Goal: Information Seeking & Learning: Learn about a topic

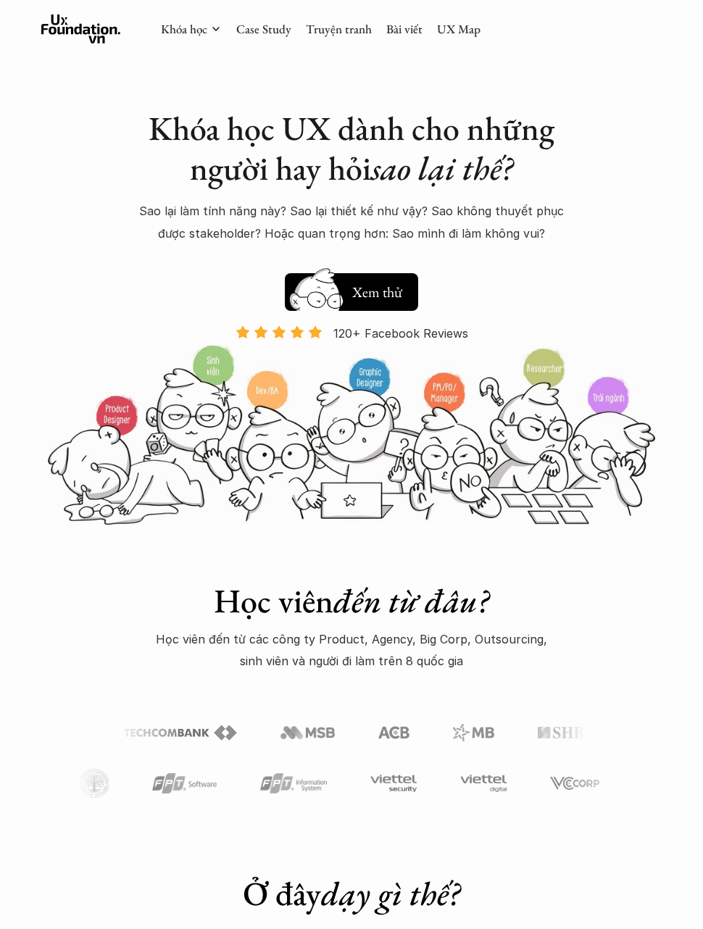
click at [452, 24] on link "UX Map" at bounding box center [458, 29] width 43 height 16
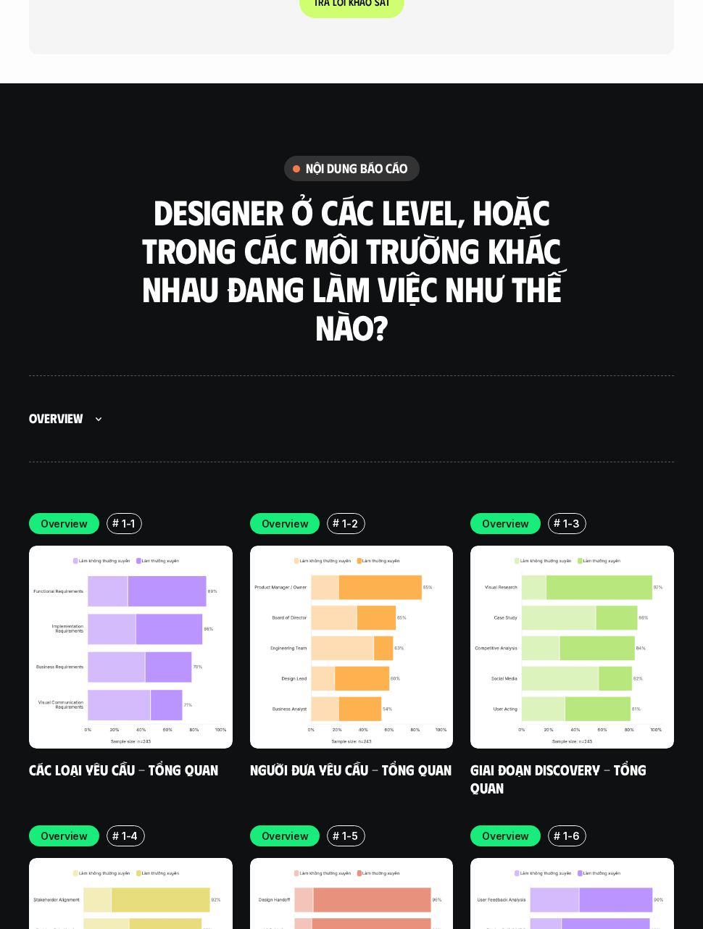
scroll to position [4193, 0]
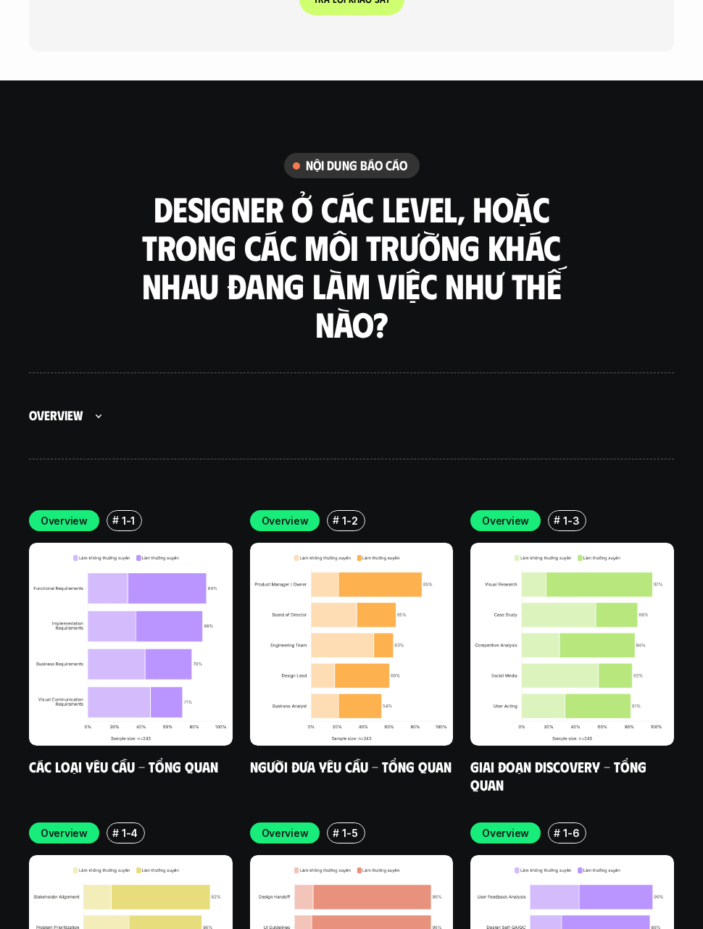
scroll to position [4194, 0]
click at [180, 591] on img at bounding box center [131, 644] width 204 height 204
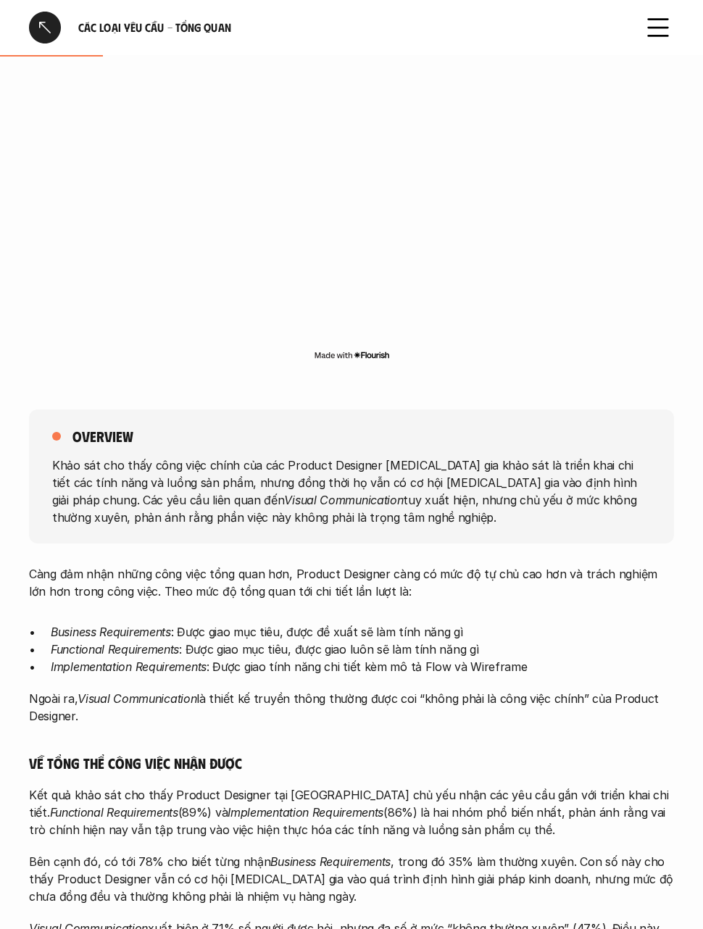
scroll to position [257, 0]
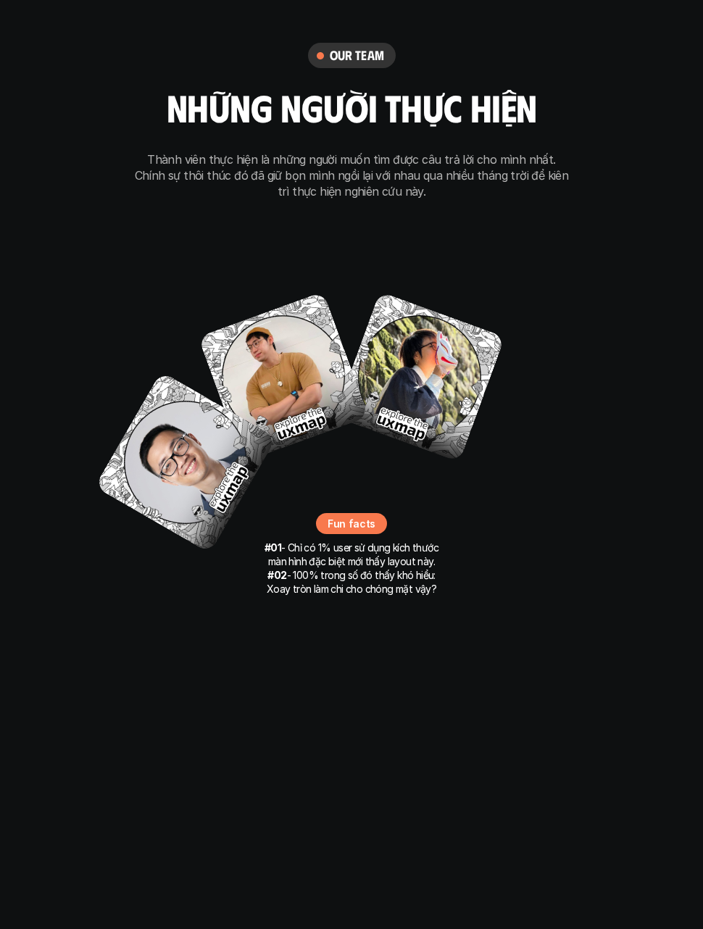
scroll to position [9213, 0]
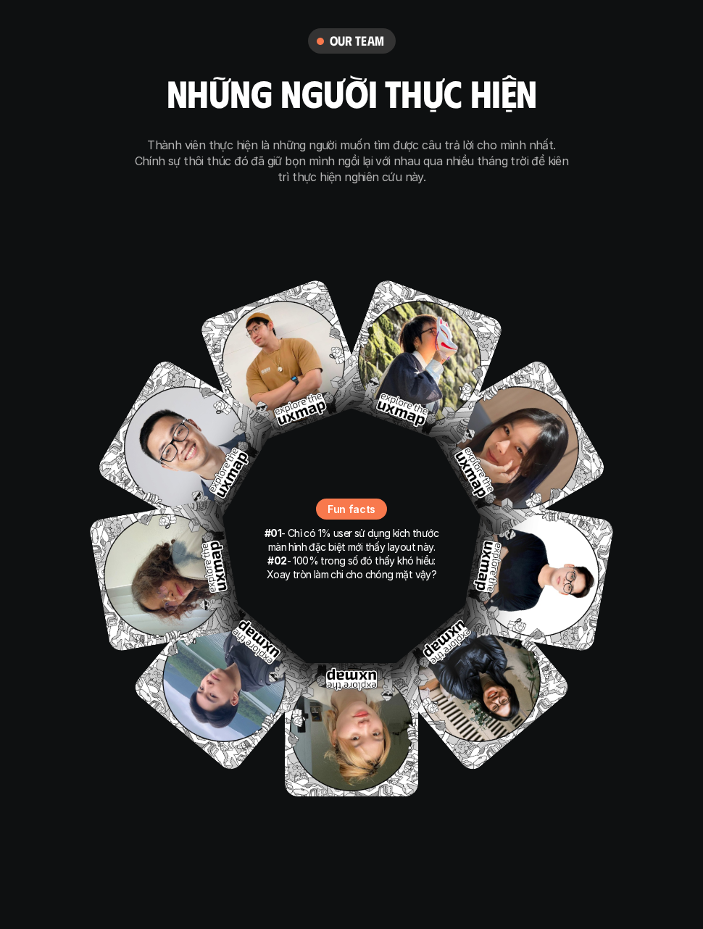
click at [416, 555] on p "#02 - 100% trong số đó thấy khó hiểu: Xoay tròn làm chi cho chóng mặt vậy?" at bounding box center [351, 569] width 181 height 28
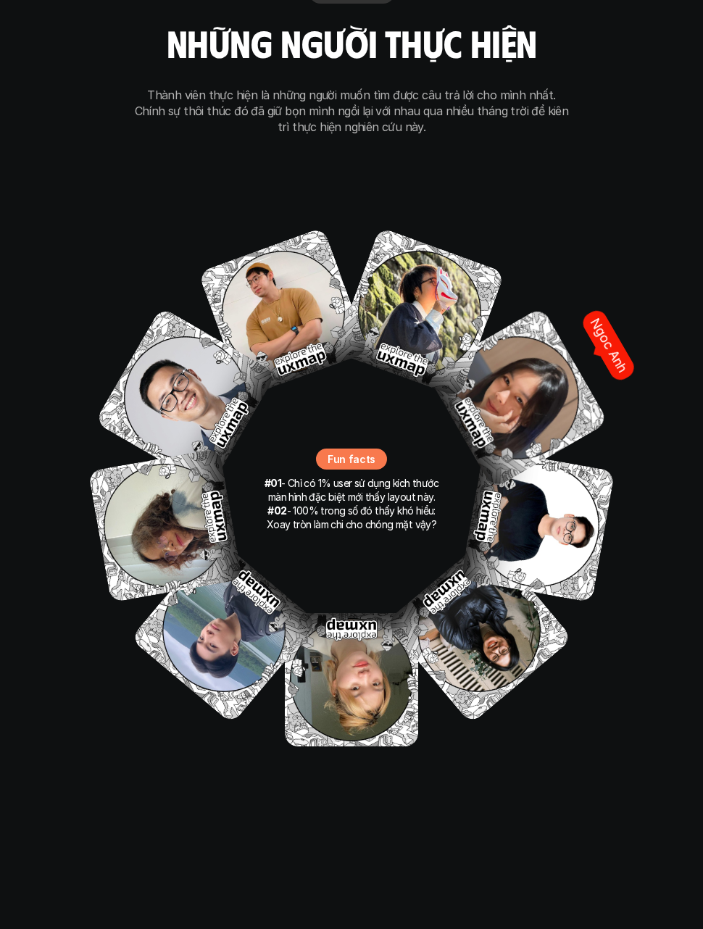
scroll to position [9263, 0]
click at [549, 341] on img at bounding box center [517, 397] width 182 height 182
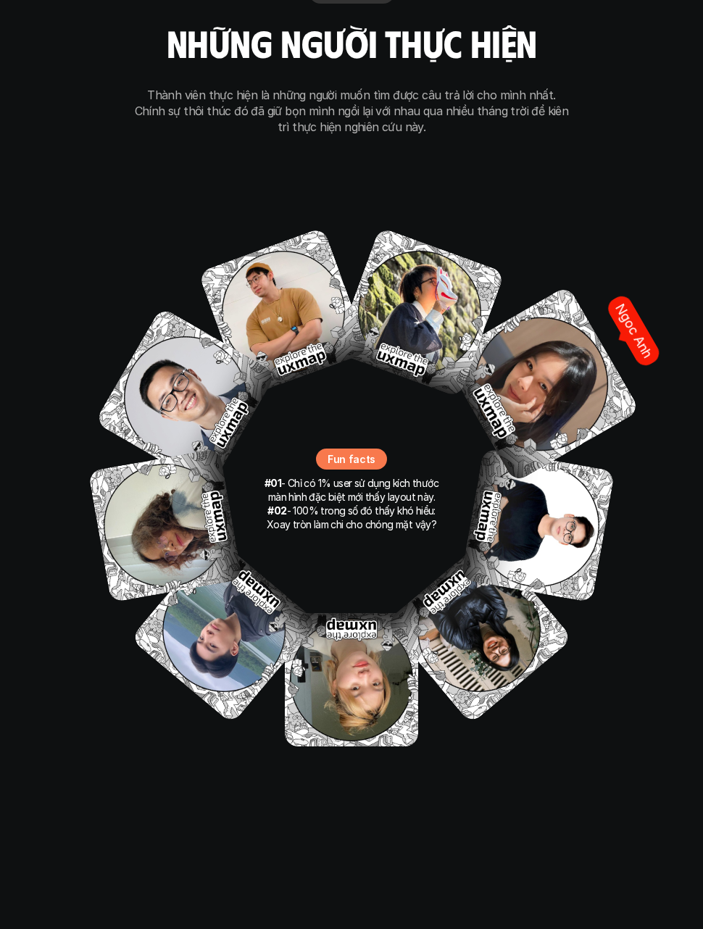
click at [574, 343] on img at bounding box center [541, 384] width 198 height 198
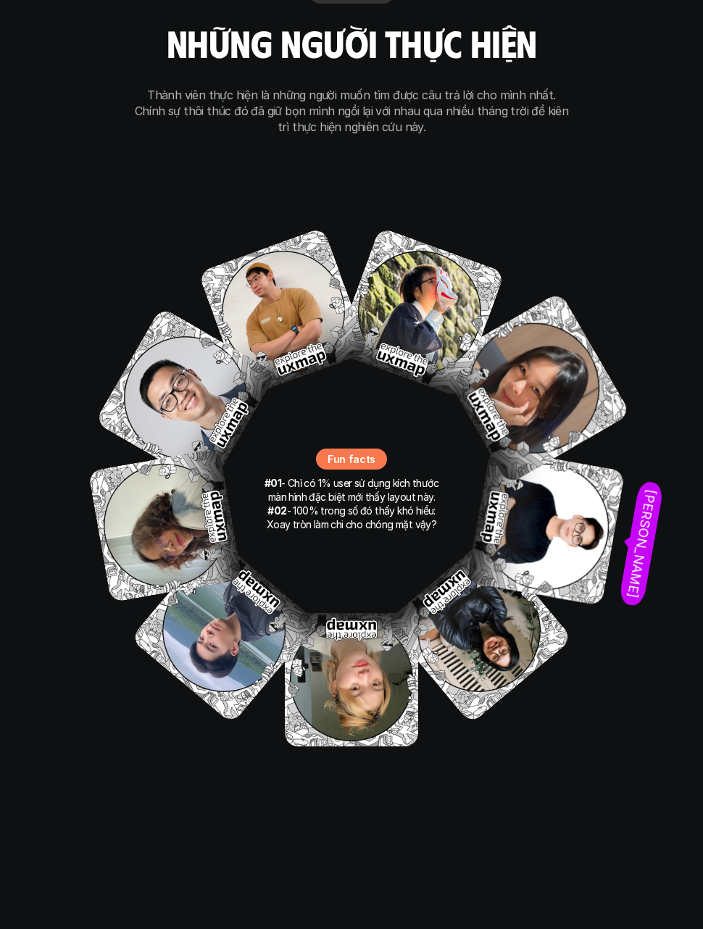
click at [575, 483] on img at bounding box center [546, 527] width 159 height 159
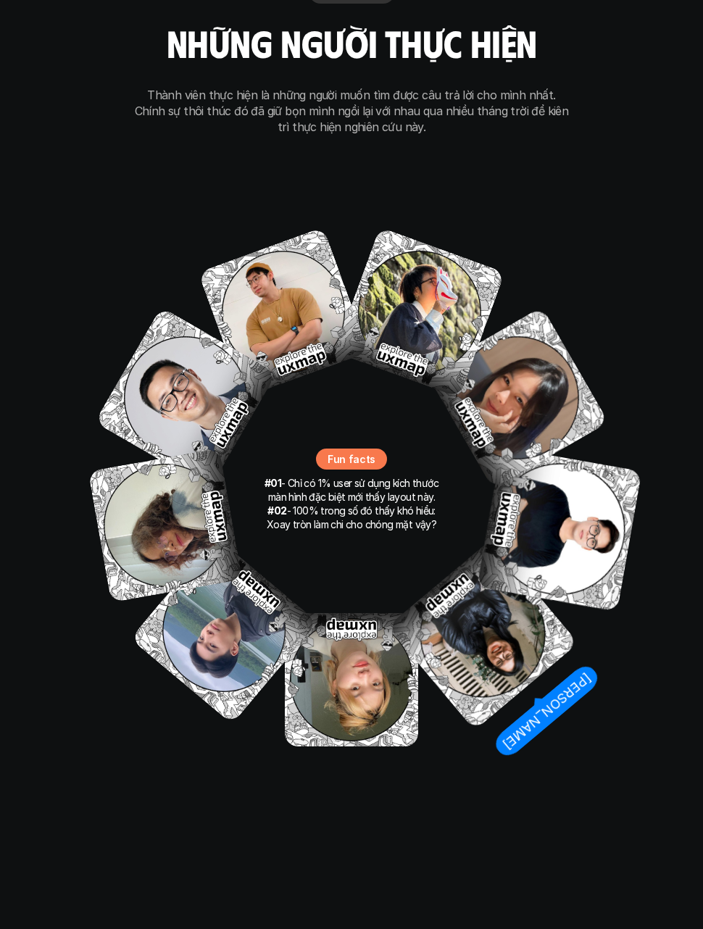
click at [504, 593] on img at bounding box center [482, 634] width 191 height 191
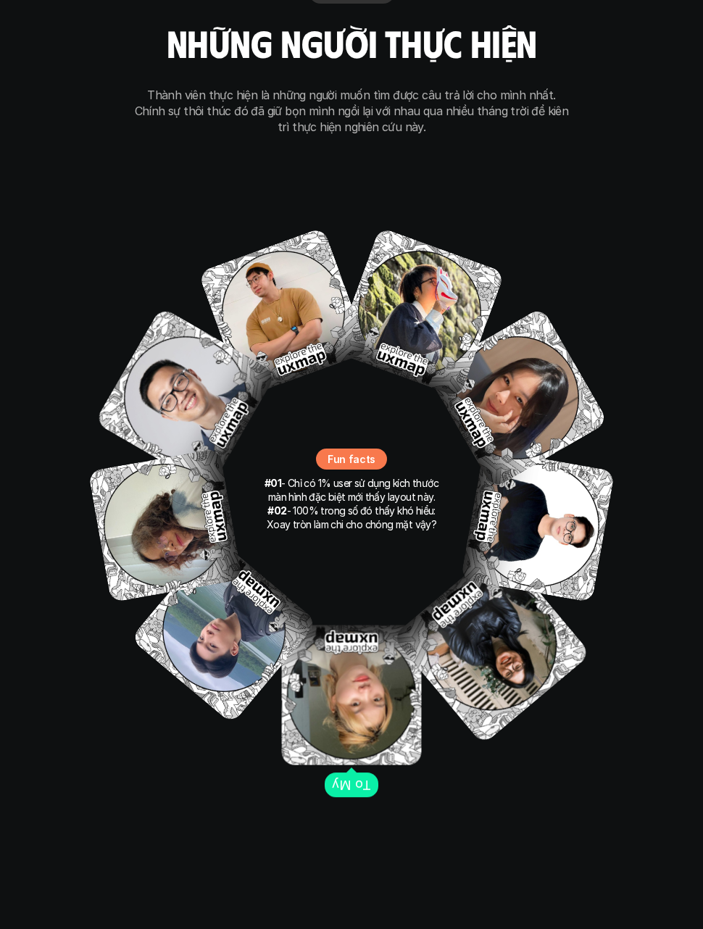
click at [380, 663] on img at bounding box center [352, 695] width 140 height 140
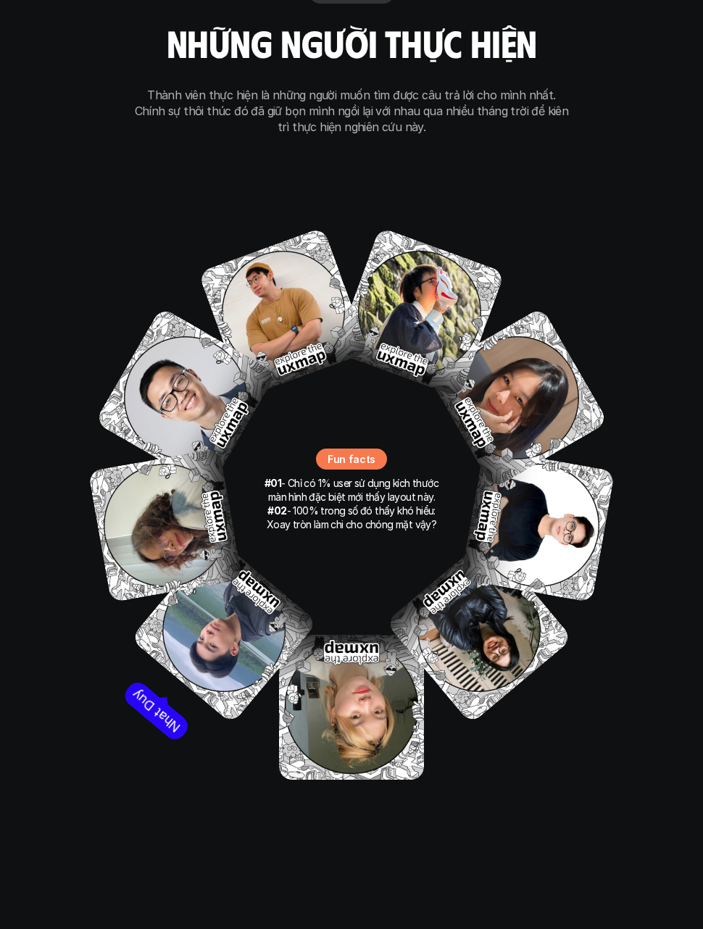
click at [237, 668] on img at bounding box center [224, 631] width 188 height 188
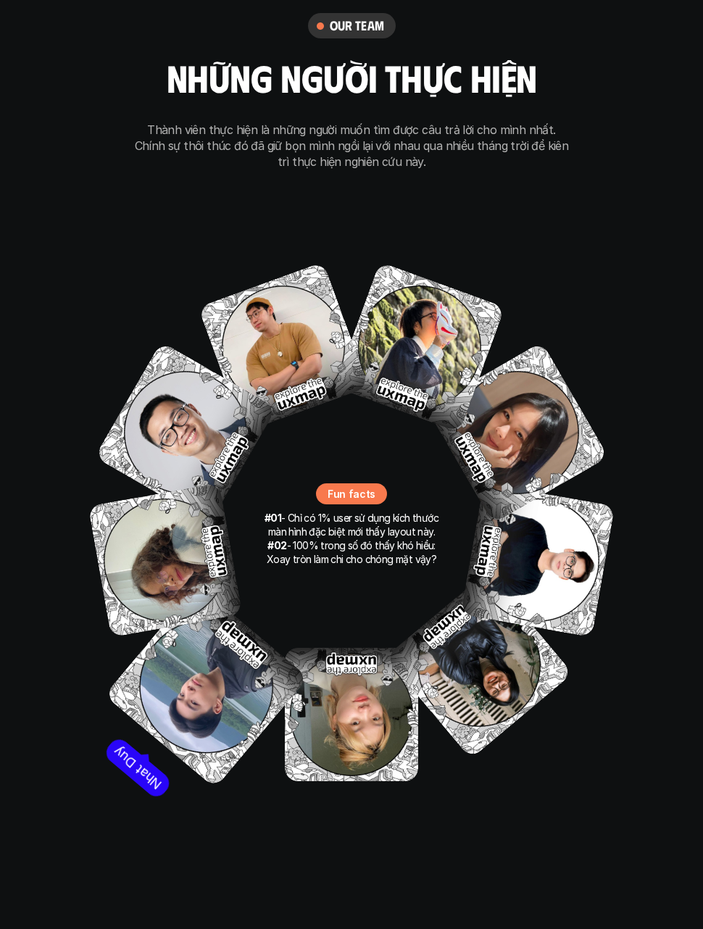
scroll to position [9222, 0]
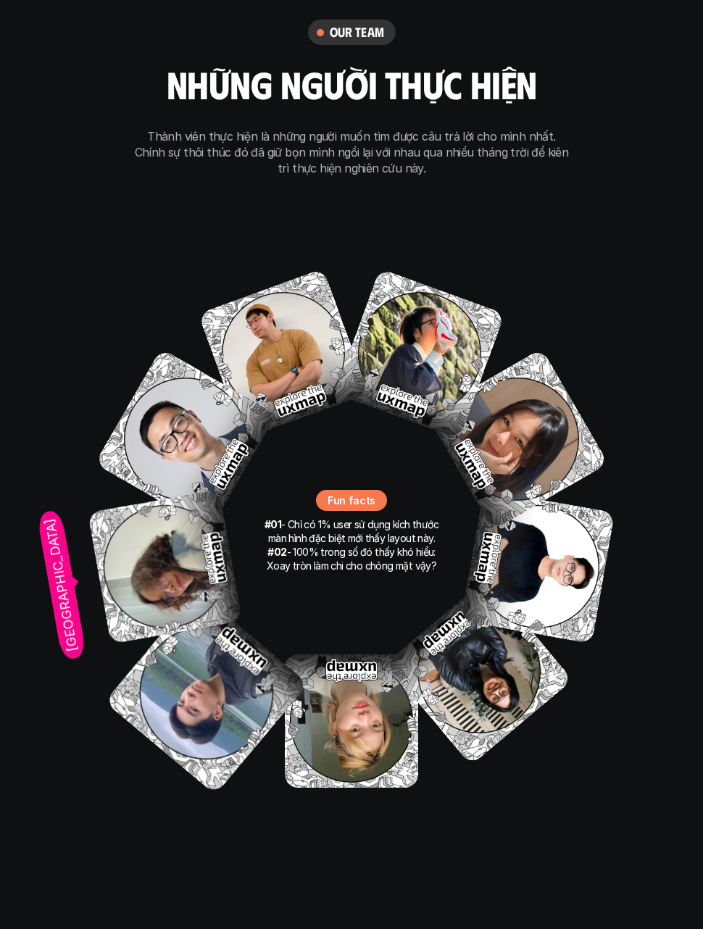
click at [149, 534] on img at bounding box center [165, 567] width 154 height 154
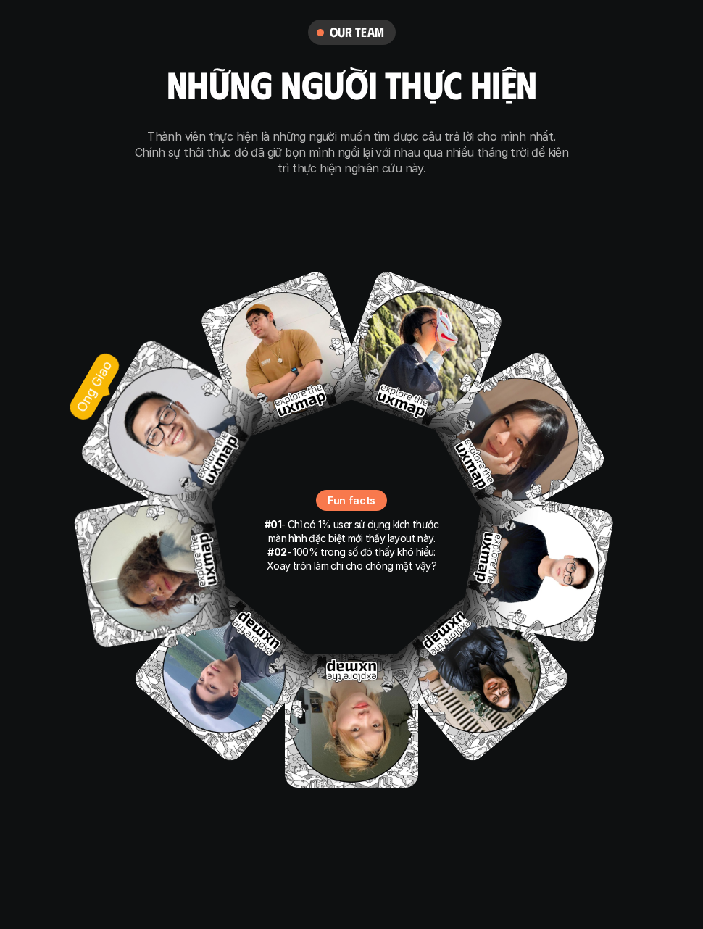
click at [171, 420] on img at bounding box center [172, 431] width 191 height 191
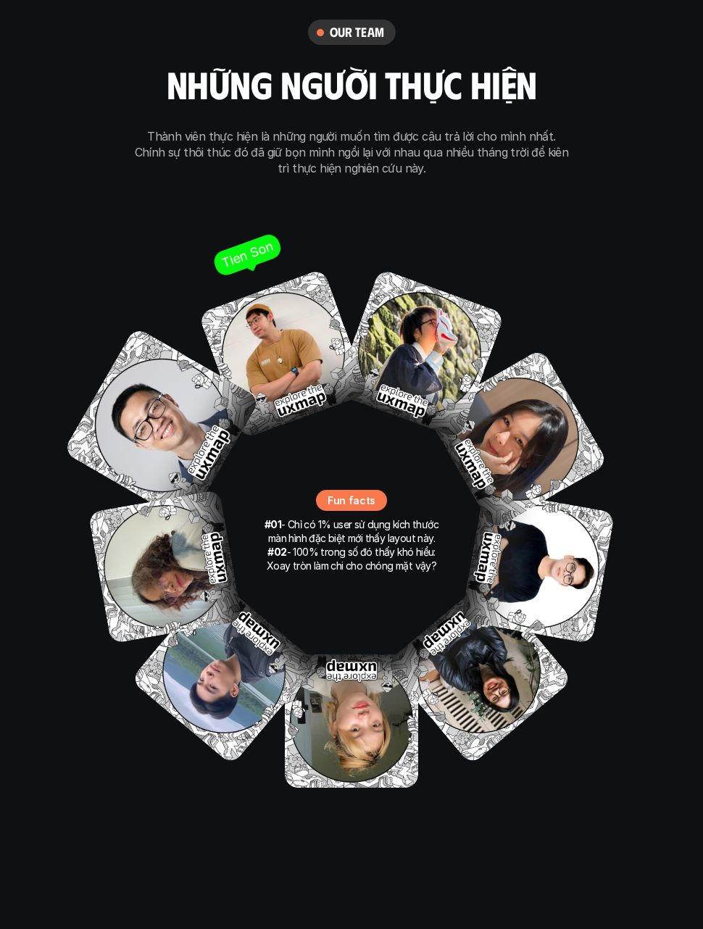
click at [289, 302] on img at bounding box center [283, 353] width 171 height 171
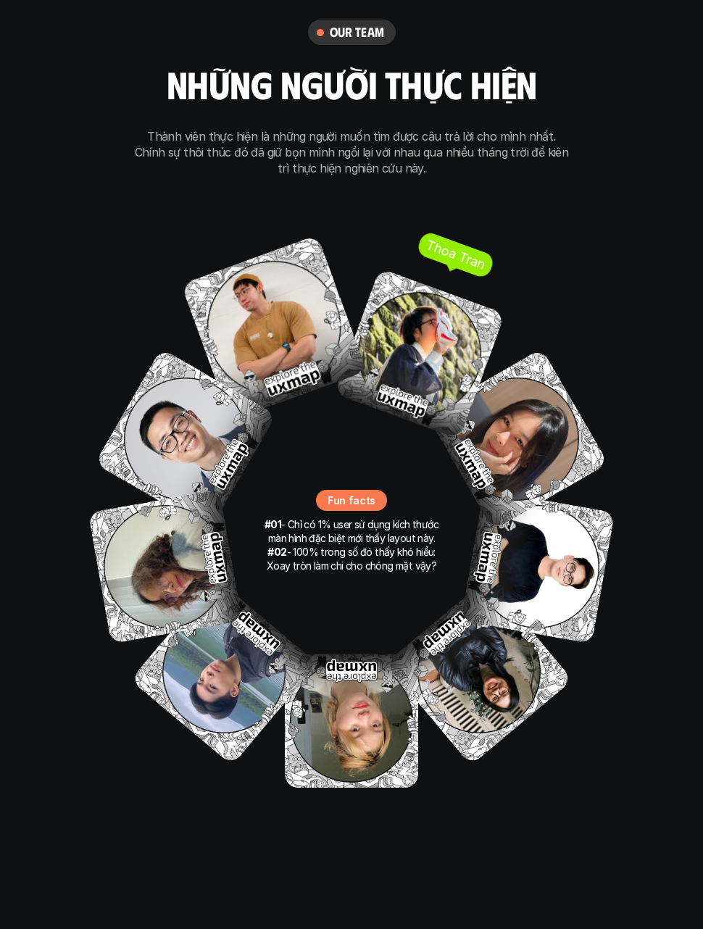
click at [433, 268] on img at bounding box center [419, 353] width 171 height 171
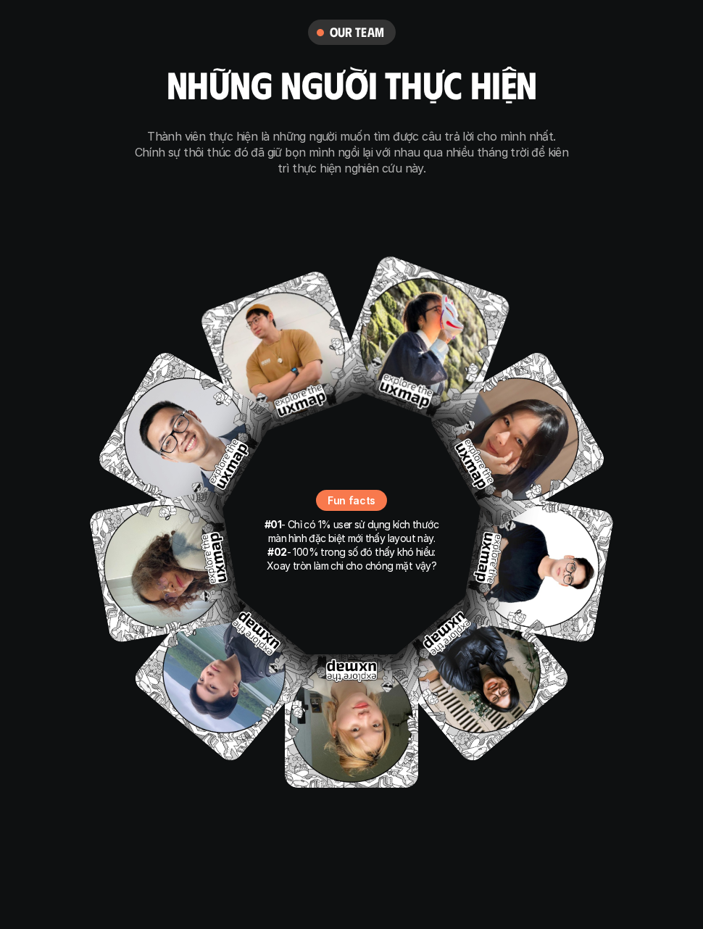
click at [589, 241] on div "Anh Phuong Nhat Duy Thanh Hai Hong Anh Ngoc Anh Ong Giao Thoa Tran Tien Son To …" at bounding box center [352, 531] width 580 height 580
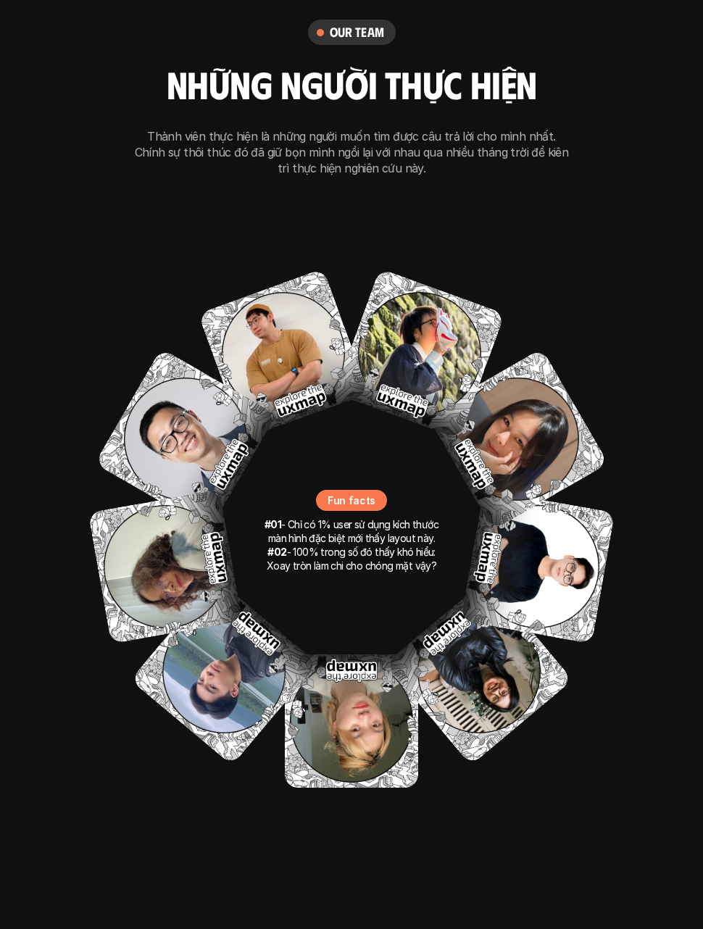
click at [388, 518] on p "#01 - Chỉ có 1% user sử dụng kích thước màn hình đặc biệt mới thấy layout này." at bounding box center [351, 532] width 181 height 28
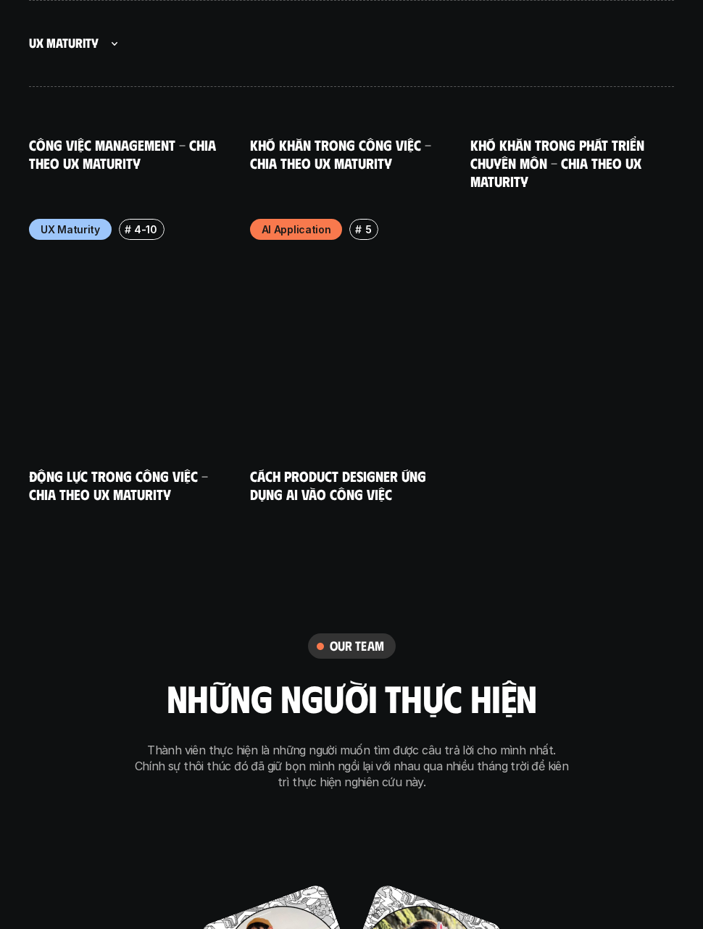
scroll to position [8605, 0]
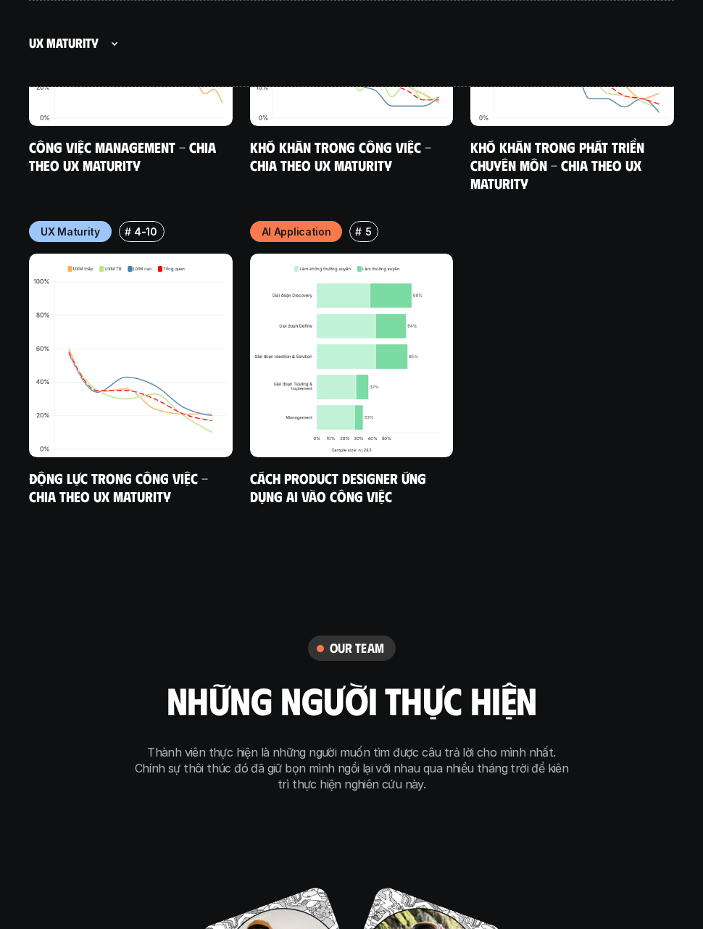
click at [351, 636] on div "our team những người thực hiện Thành viên thực hiện là những người muốn tìm đượ…" at bounding box center [351, 714] width 435 height 157
click at [367, 641] on h6 "our team" at bounding box center [357, 649] width 54 height 17
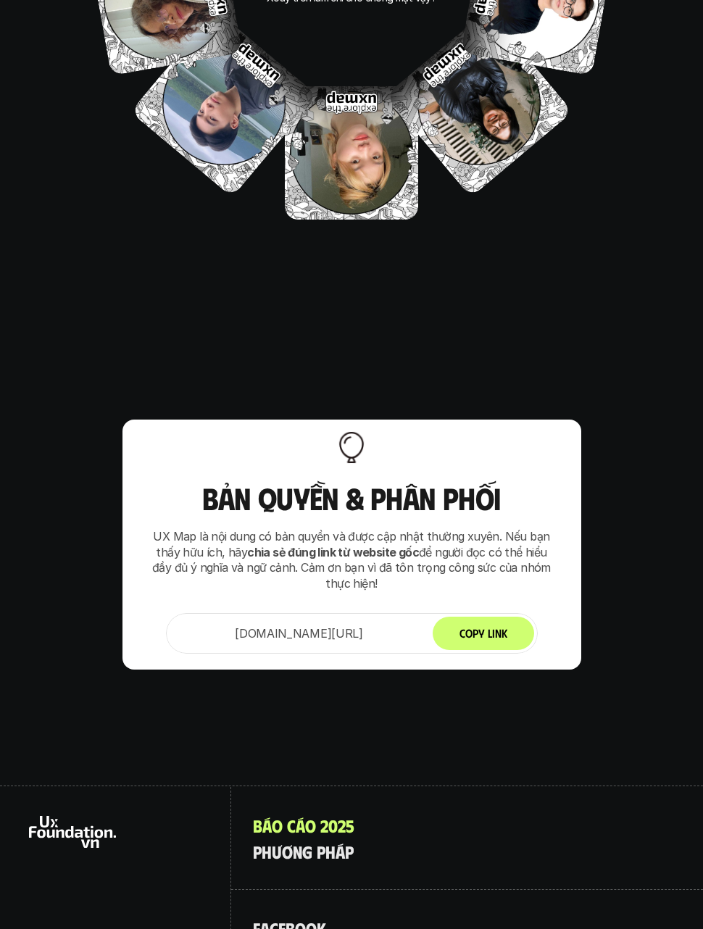
click at [416, 482] on h3 "Bản quyền & Phân phối" at bounding box center [352, 498] width 372 height 33
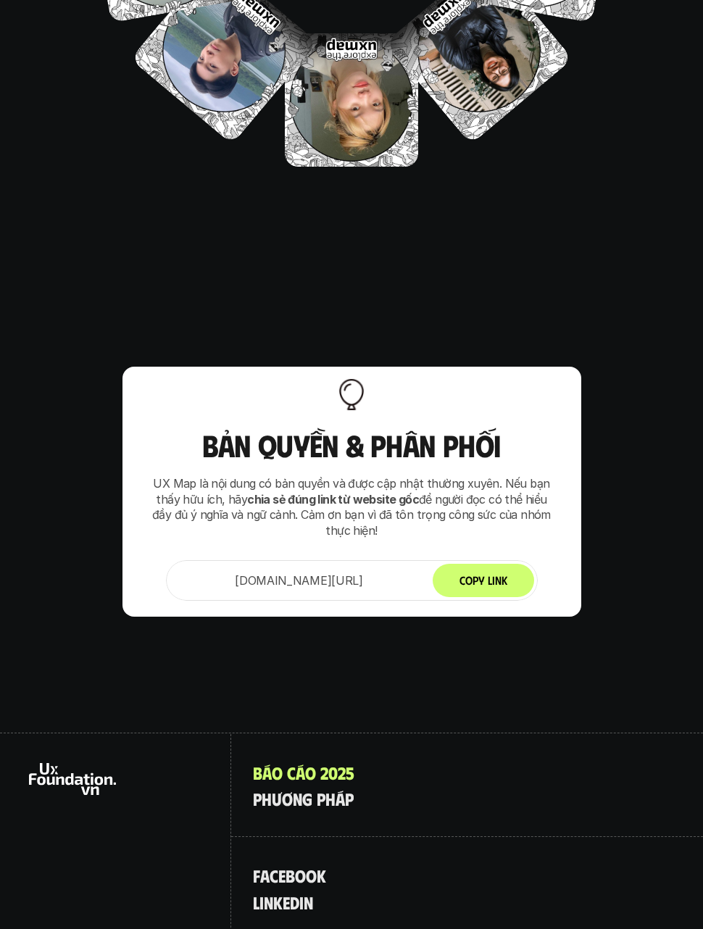
click at [454, 738] on div "B á o c á o 2 0 2 5 p h ư ơ n g p h á p" at bounding box center [467, 787] width 472 height 104
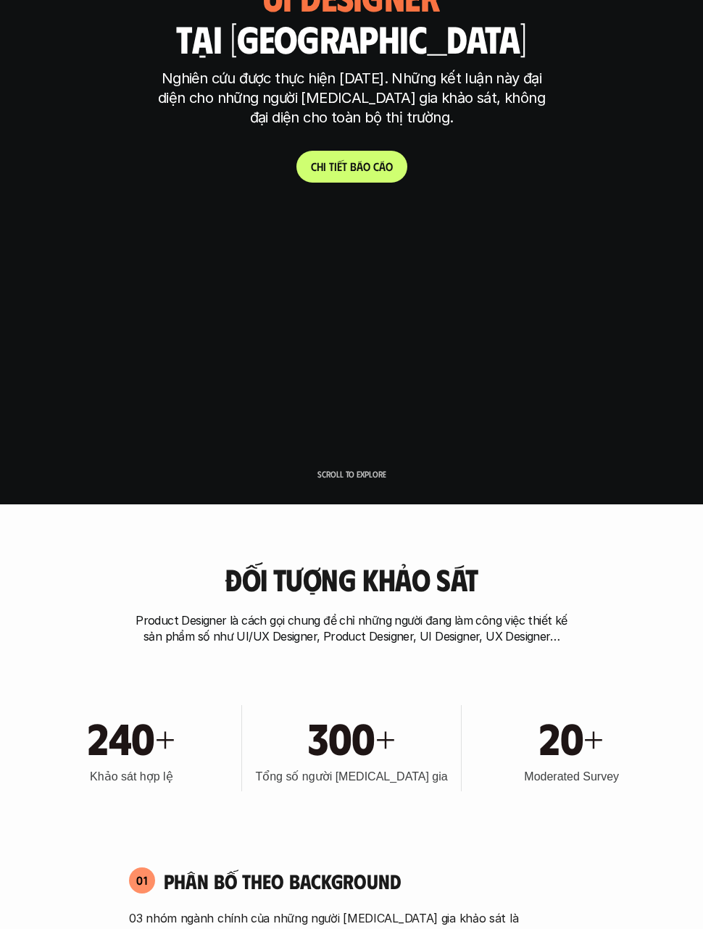
scroll to position [0, 0]
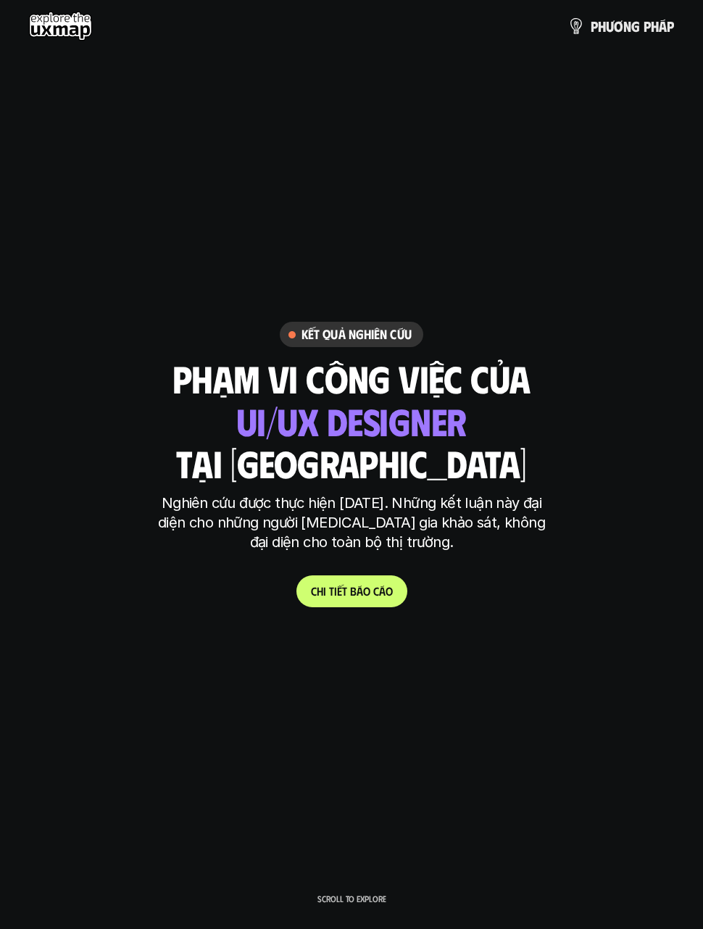
click at [450, 441] on div "ui designer ui/ux designer product designer full stack designer god class desig…" at bounding box center [351, 420] width 230 height 41
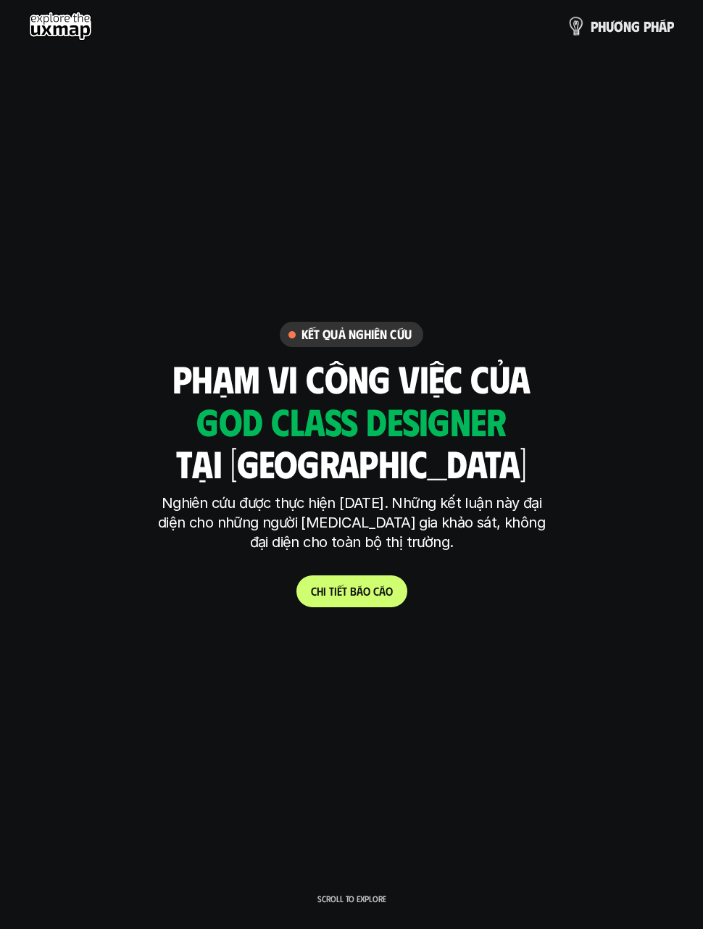
click at [627, 38] on link "p h ư ơ n g p h á p" at bounding box center [620, 26] width 107 height 29
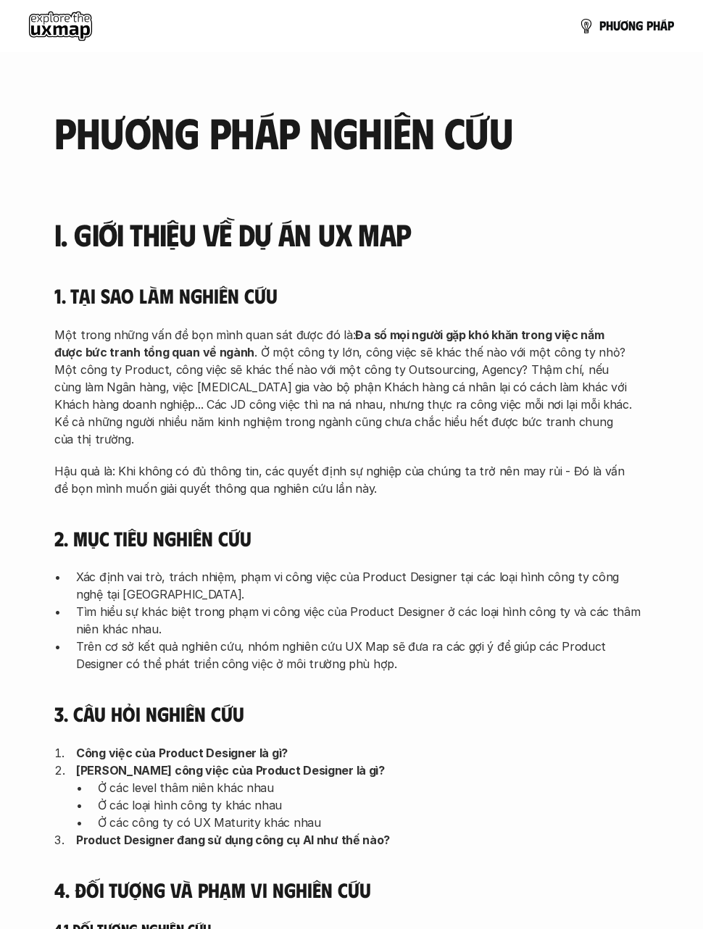
click at [646, 21] on span "p" at bounding box center [649, 26] width 7 height 14
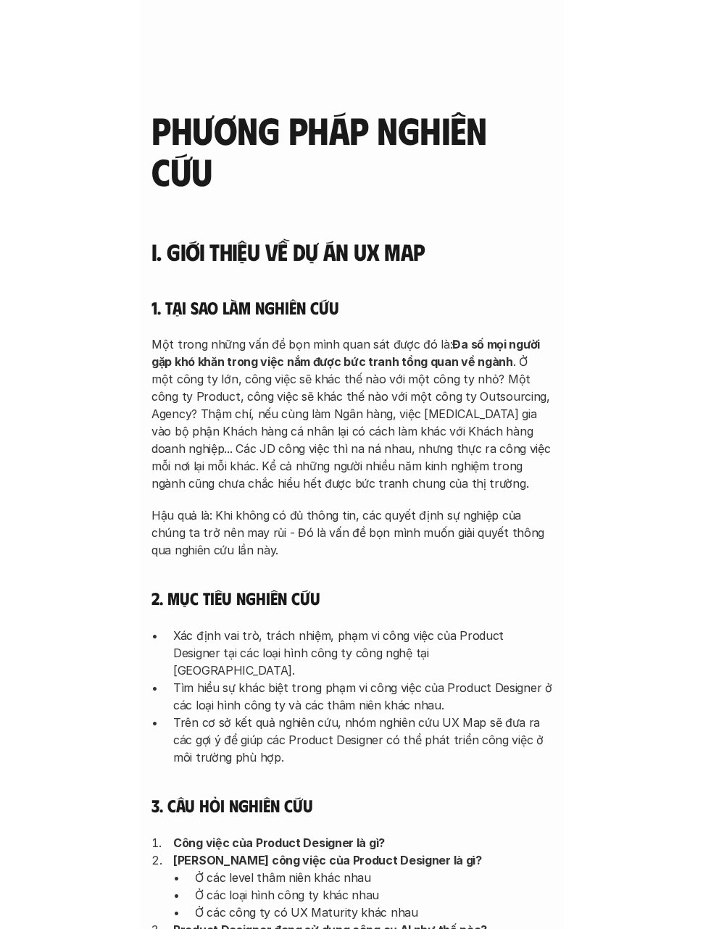
scroll to position [30, 0]
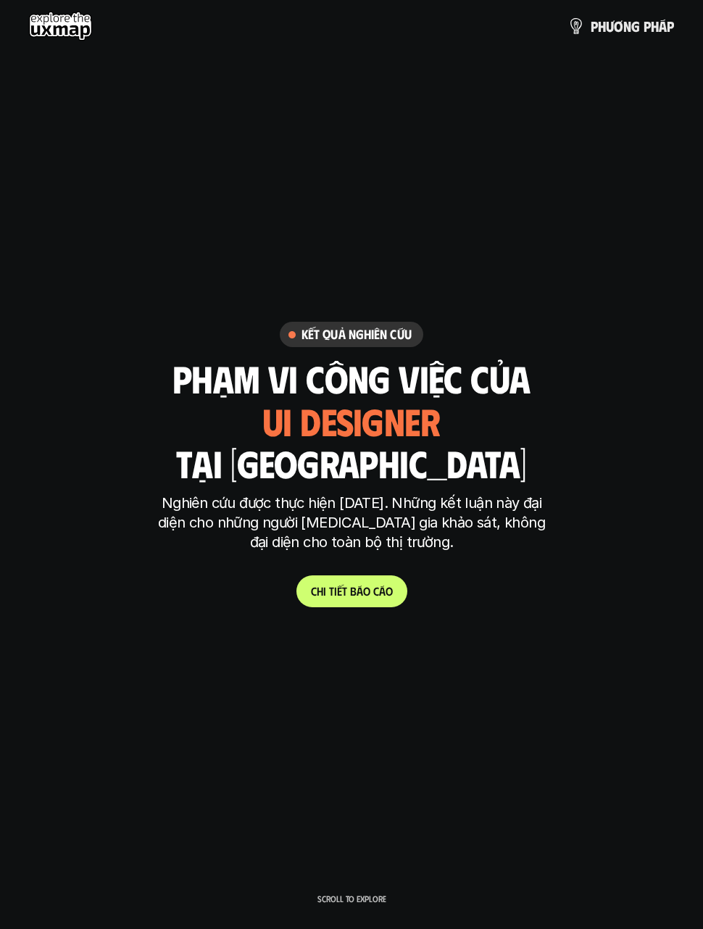
click at [375, 584] on span "c" at bounding box center [376, 591] width 6 height 14
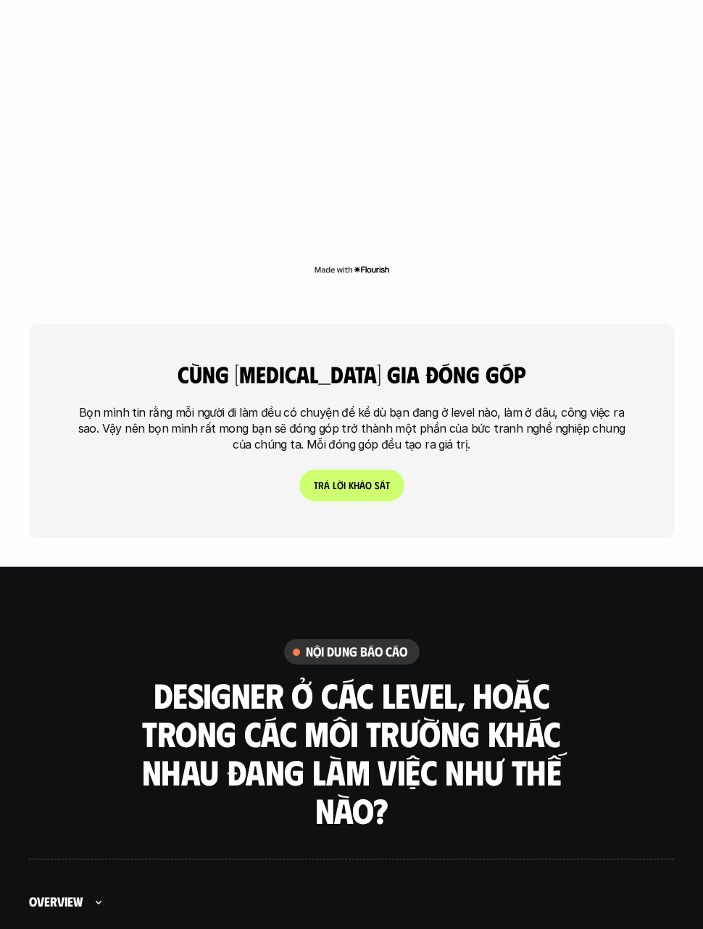
scroll to position [3708, 0]
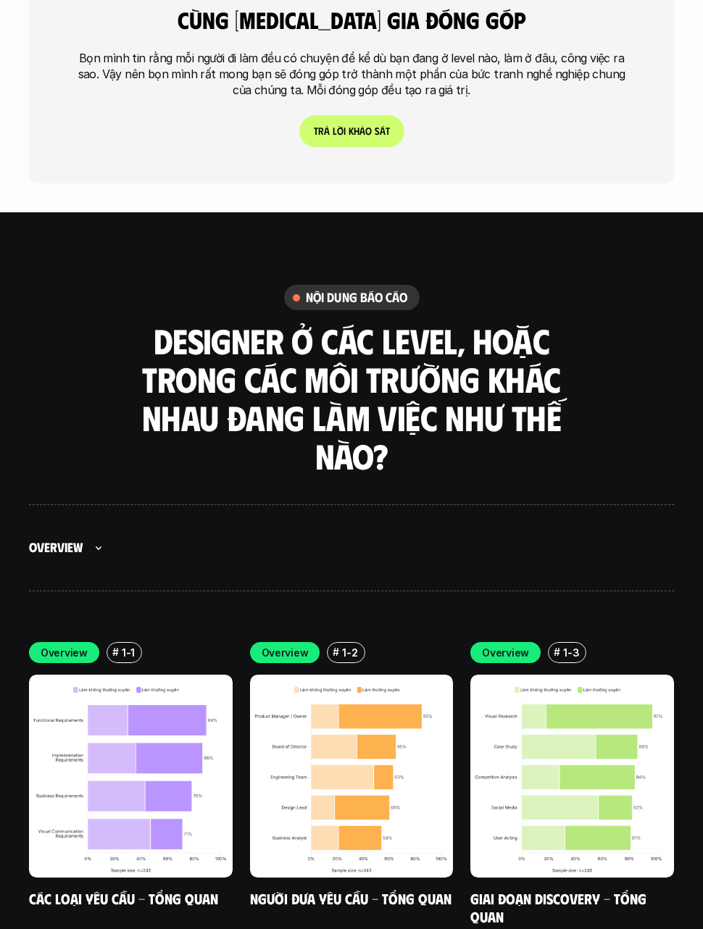
scroll to position [4062, 0]
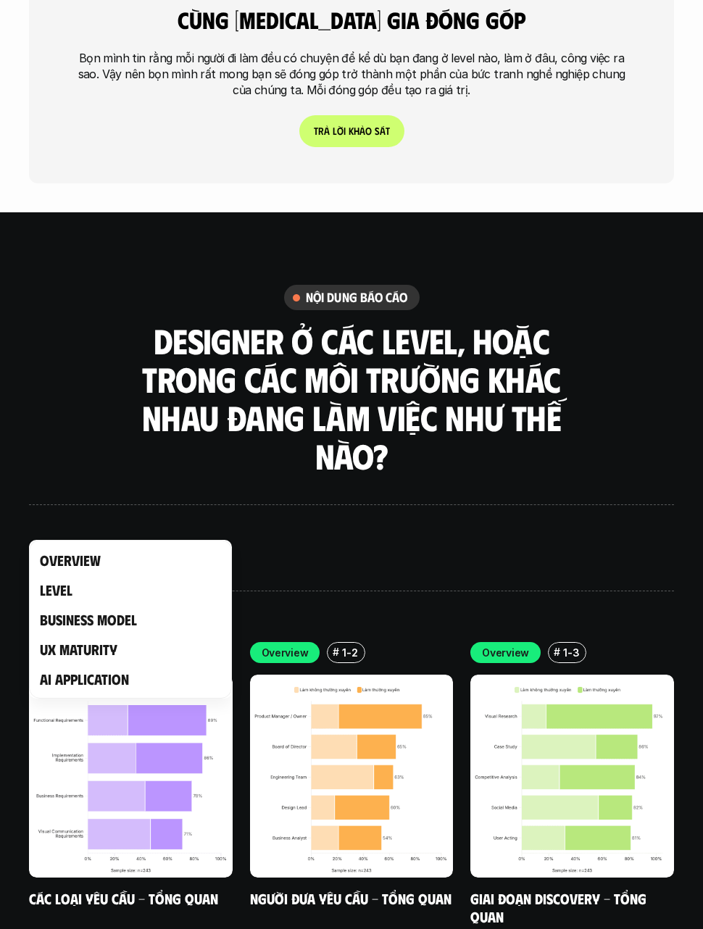
click at [95, 512] on div at bounding box center [351, 464] width 703 height 929
click at [95, 509] on div at bounding box center [351, 464] width 703 height 929
click at [83, 512] on div at bounding box center [351, 464] width 703 height 929
click at [114, 488] on div at bounding box center [351, 464] width 703 height 929
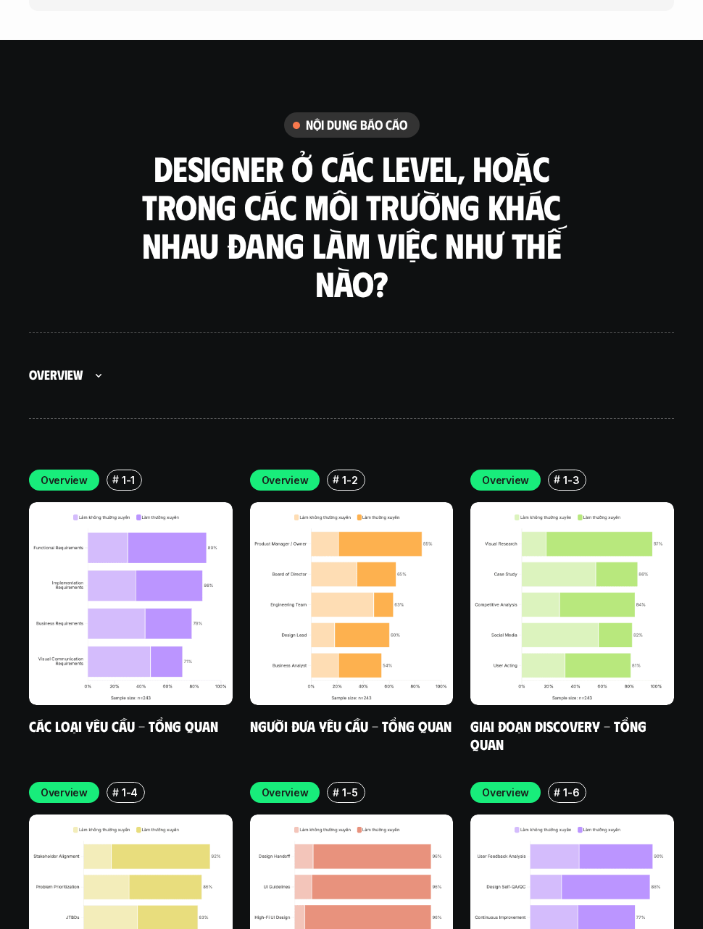
scroll to position [4232, 0]
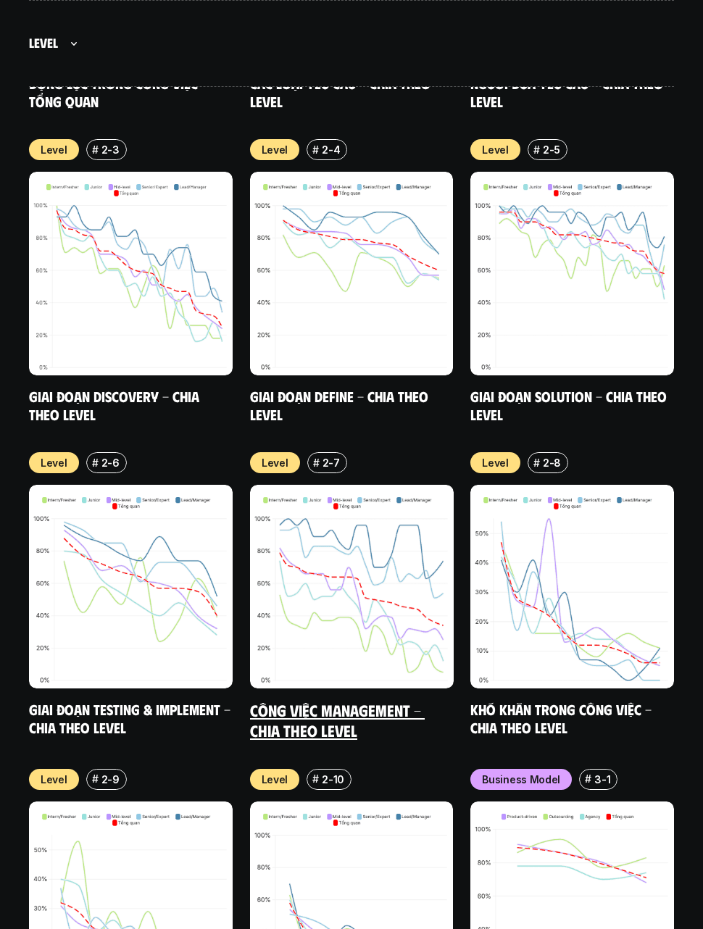
scroll to position [5822, 0]
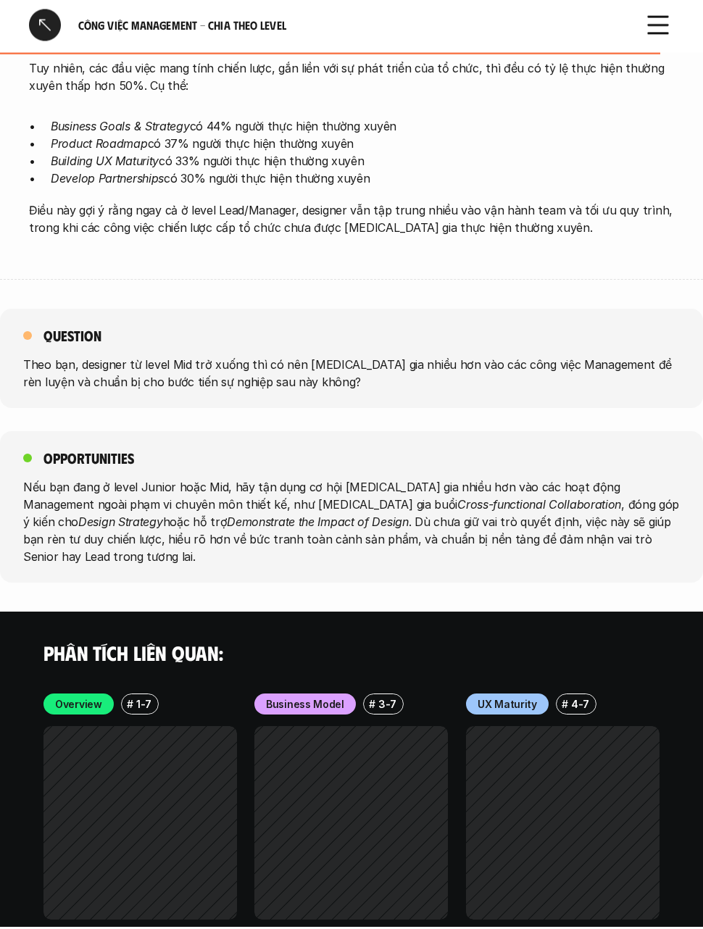
scroll to position [3937, 0]
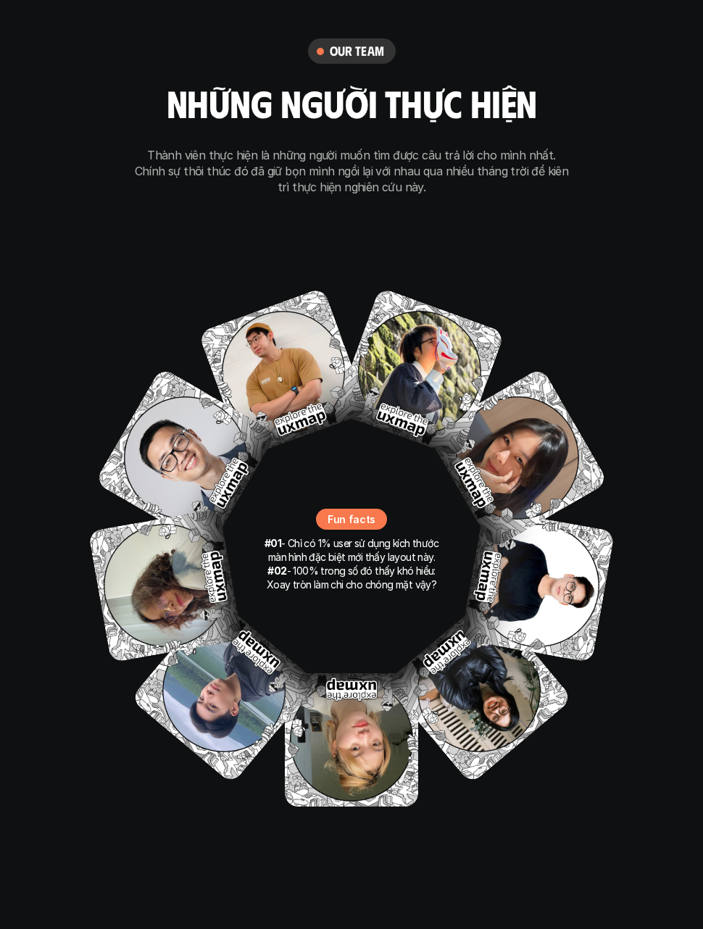
scroll to position [9200, 0]
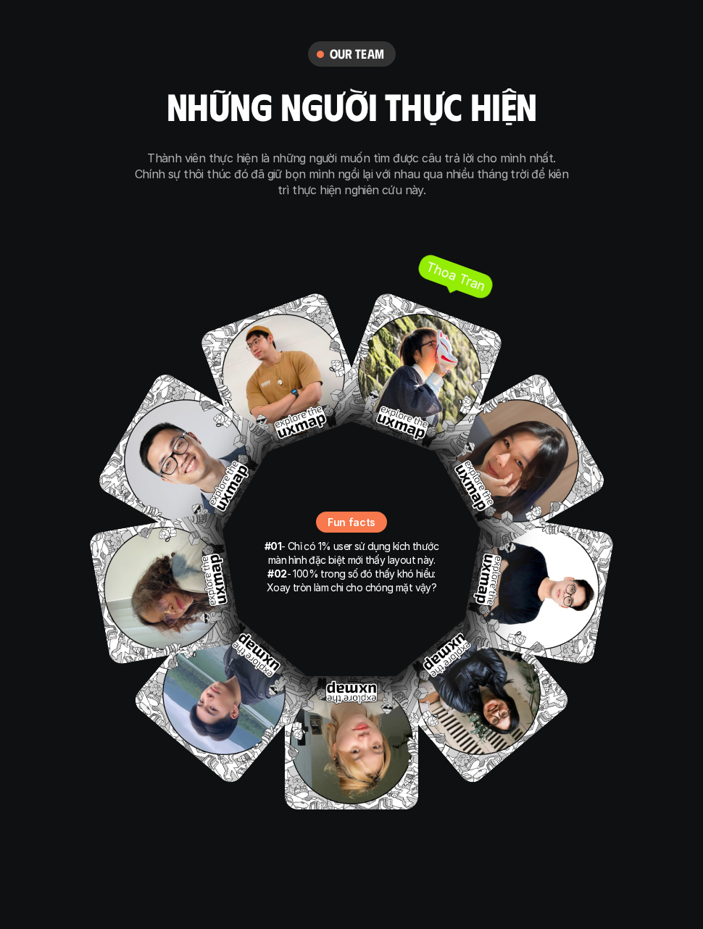
click at [491, 297] on img at bounding box center [419, 375] width 171 height 171
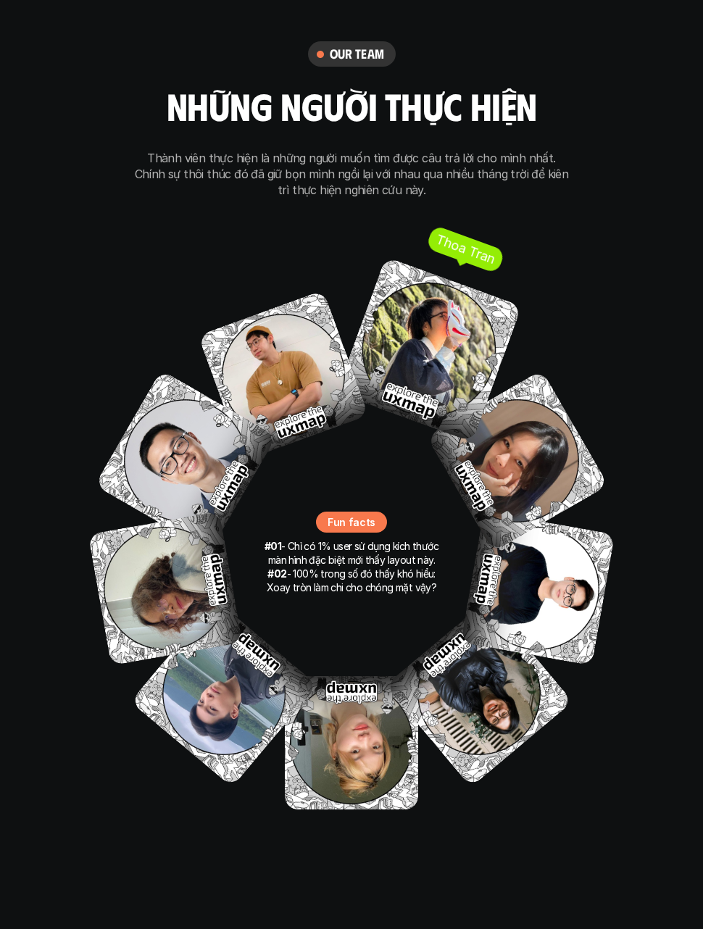
click at [493, 280] on img at bounding box center [428, 348] width 185 height 185
click at [475, 296] on img at bounding box center [428, 348] width 185 height 185
click at [569, 198] on div "our team những người thực hiện Thành viên thực hiện là những người muốn tìm đượ…" at bounding box center [351, 442] width 703 height 946
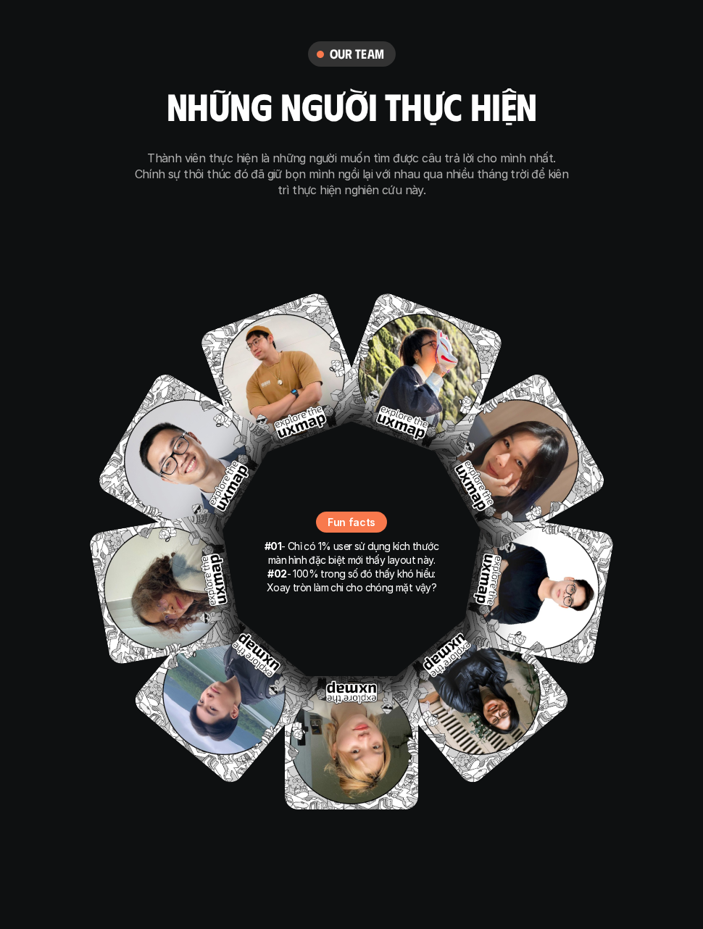
click at [392, 512] on div "#01 - Chỉ có 1% user sử dụng kích thước màn hình đặc biệt mới thấy layout này. …" at bounding box center [351, 553] width 181 height 83
click at [367, 514] on p "Fun facts" at bounding box center [351, 521] width 48 height 15
click at [364, 418] on div "Anh Phuong Nhat Duy Thanh Hai Hong Anh Ngoc Anh Ong Giao Thoa Tran Tien Son To …" at bounding box center [352, 553] width 580 height 580
click at [376, 342] on img at bounding box center [419, 375] width 171 height 171
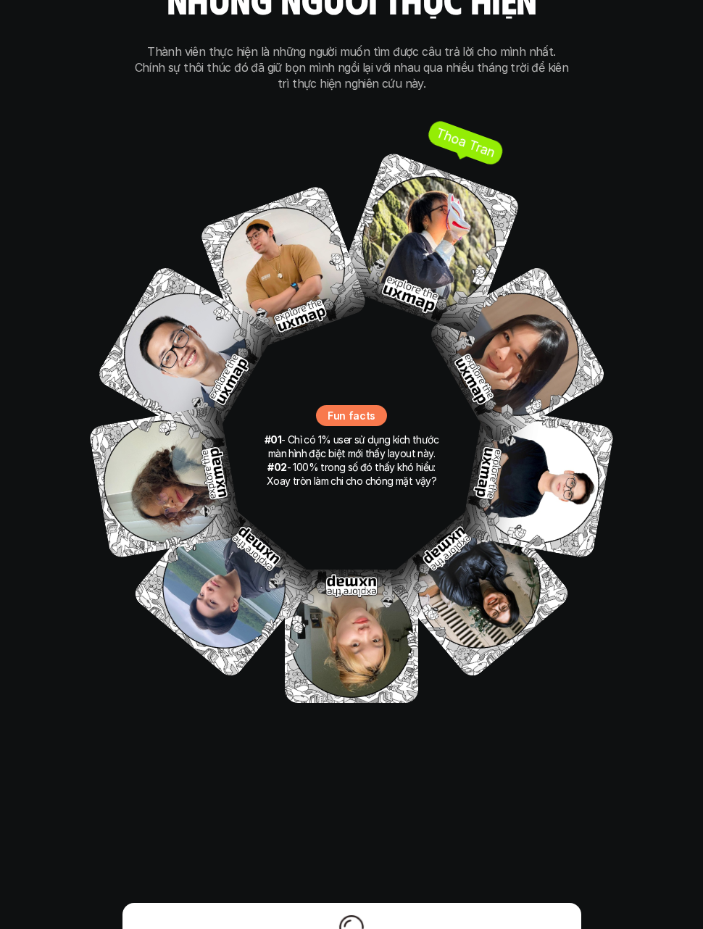
scroll to position [9299, 0]
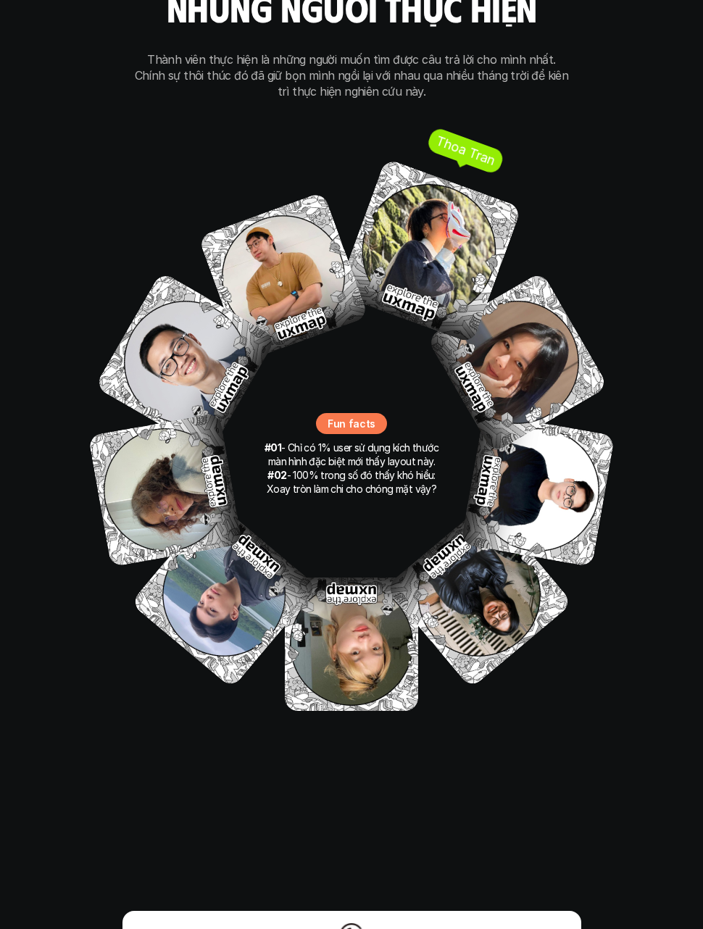
click at [432, 232] on img at bounding box center [428, 250] width 185 height 185
click at [475, 204] on img at bounding box center [428, 250] width 185 height 185
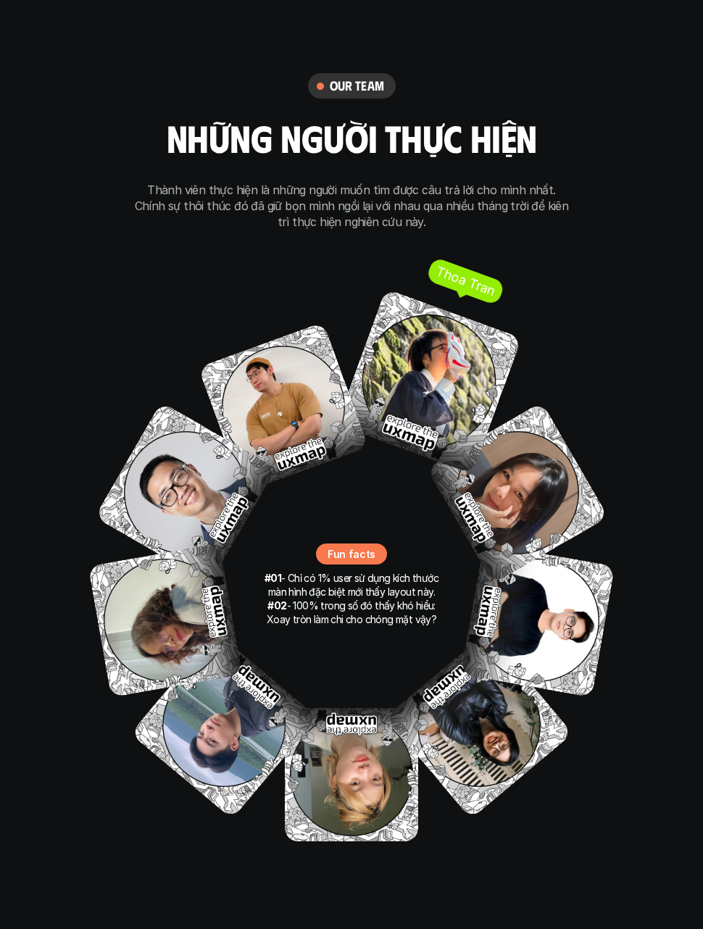
scroll to position [9169, 0]
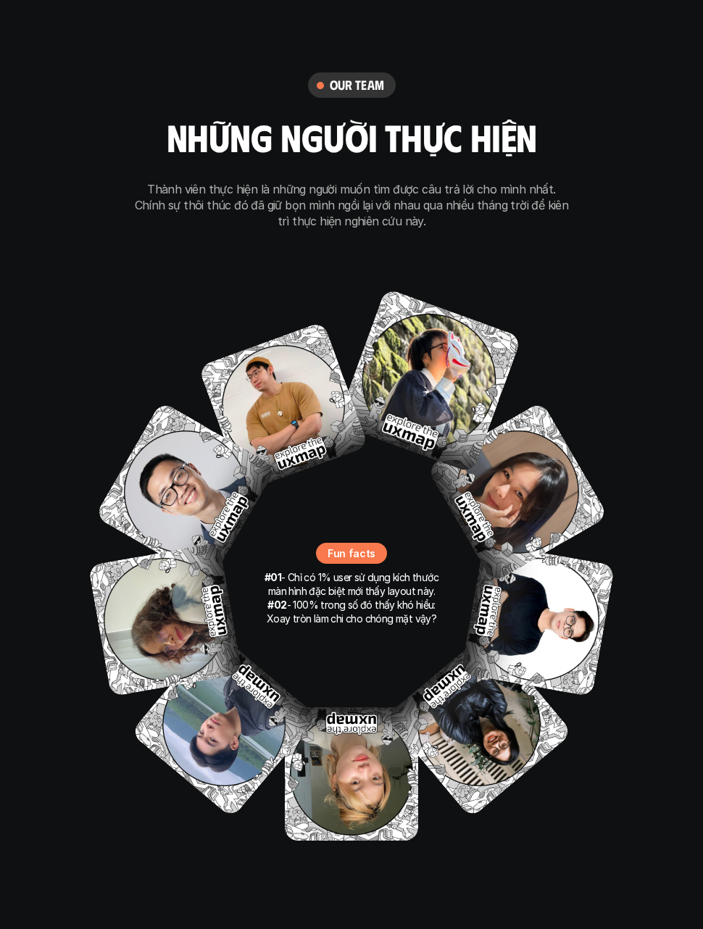
click at [674, 569] on div "our team những người thực hiện Thành viên thực hiện là những người muốn tìm đượ…" at bounding box center [351, 473] width 703 height 946
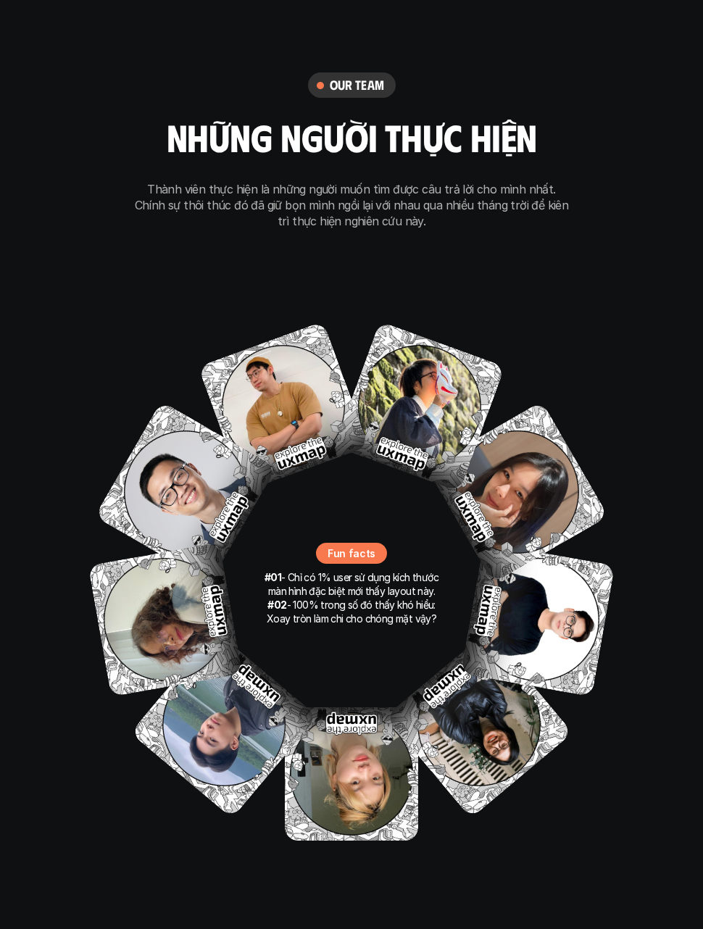
click at [677, 569] on div "our team những người thực hiện Thành viên thực hiện là những người muốn tìm đượ…" at bounding box center [351, 473] width 703 height 946
click at [574, 585] on img at bounding box center [537, 620] width 154 height 154
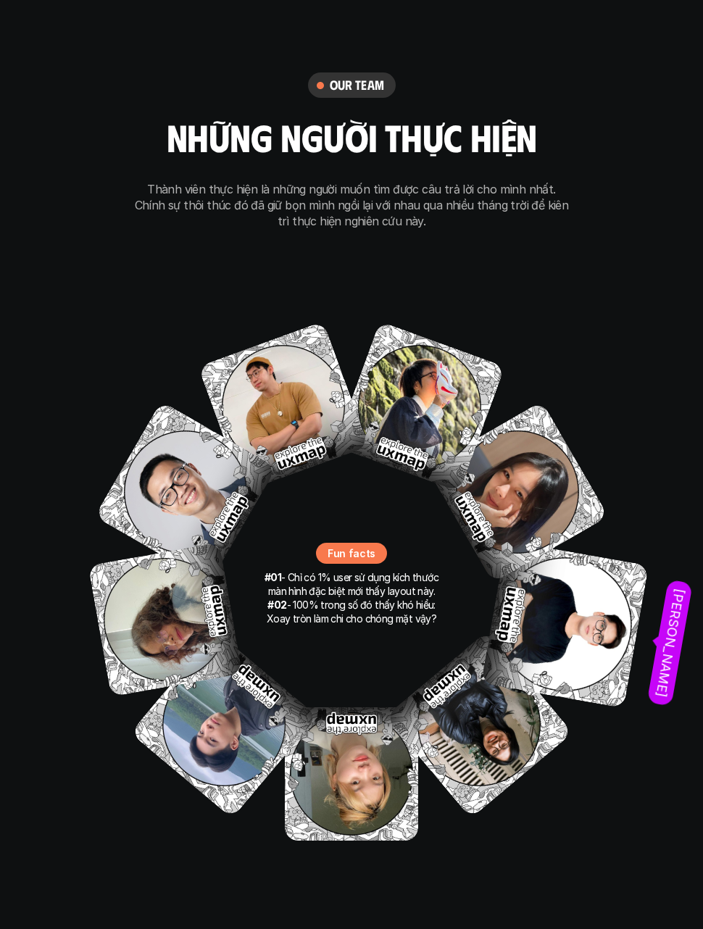
click at [617, 576] on img at bounding box center [565, 625] width 168 height 168
click at [611, 578] on img at bounding box center [565, 625] width 168 height 168
click at [536, 434] on img at bounding box center [517, 492] width 182 height 182
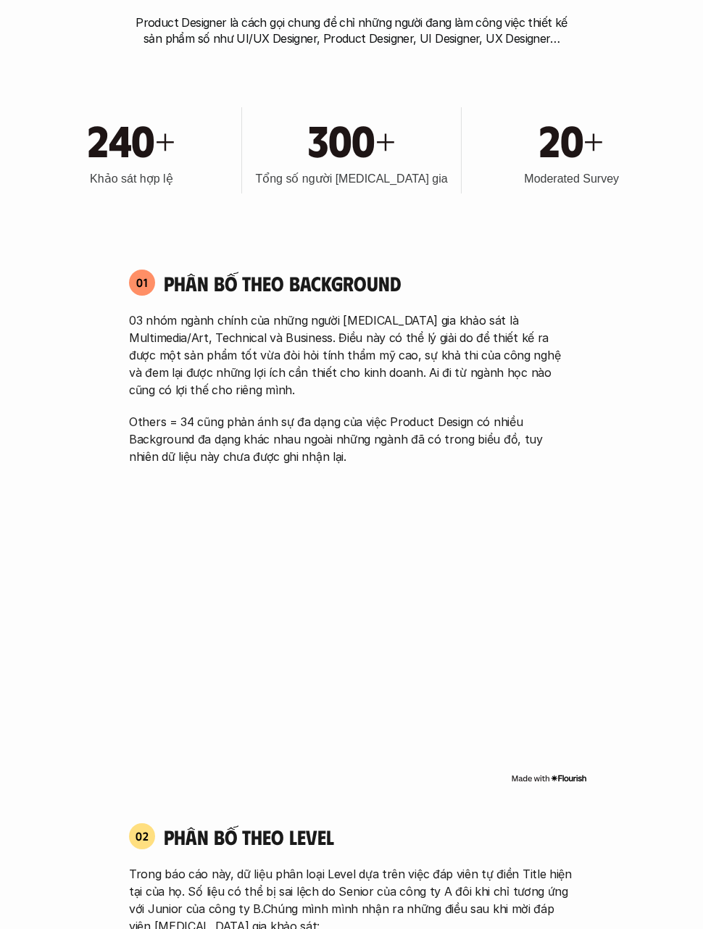
scroll to position [1009, 0]
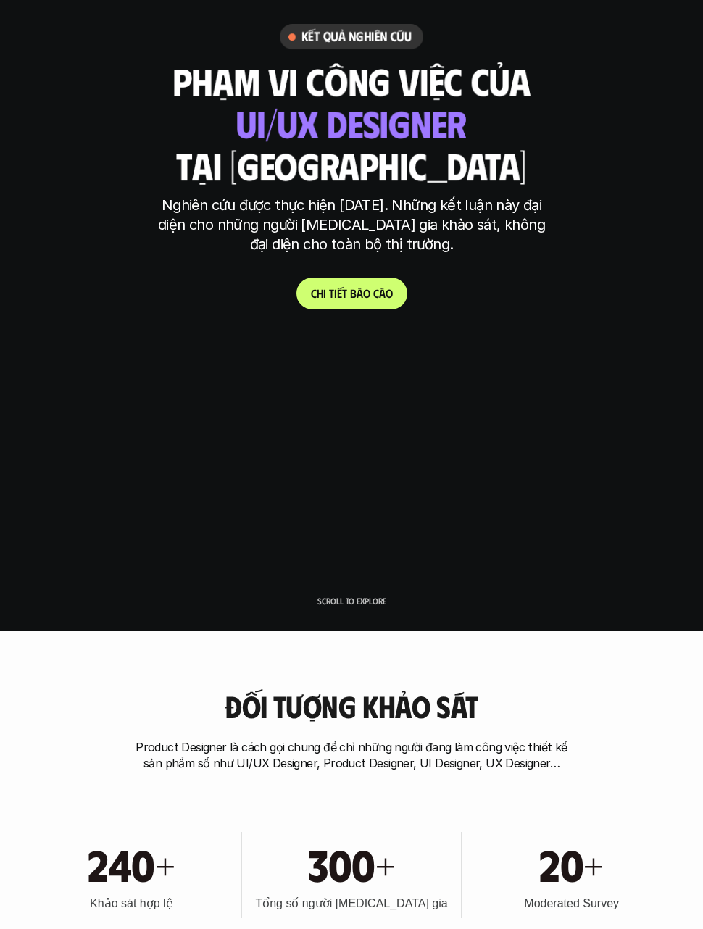
scroll to position [0, 0]
